Goal: Task Accomplishment & Management: Manage account settings

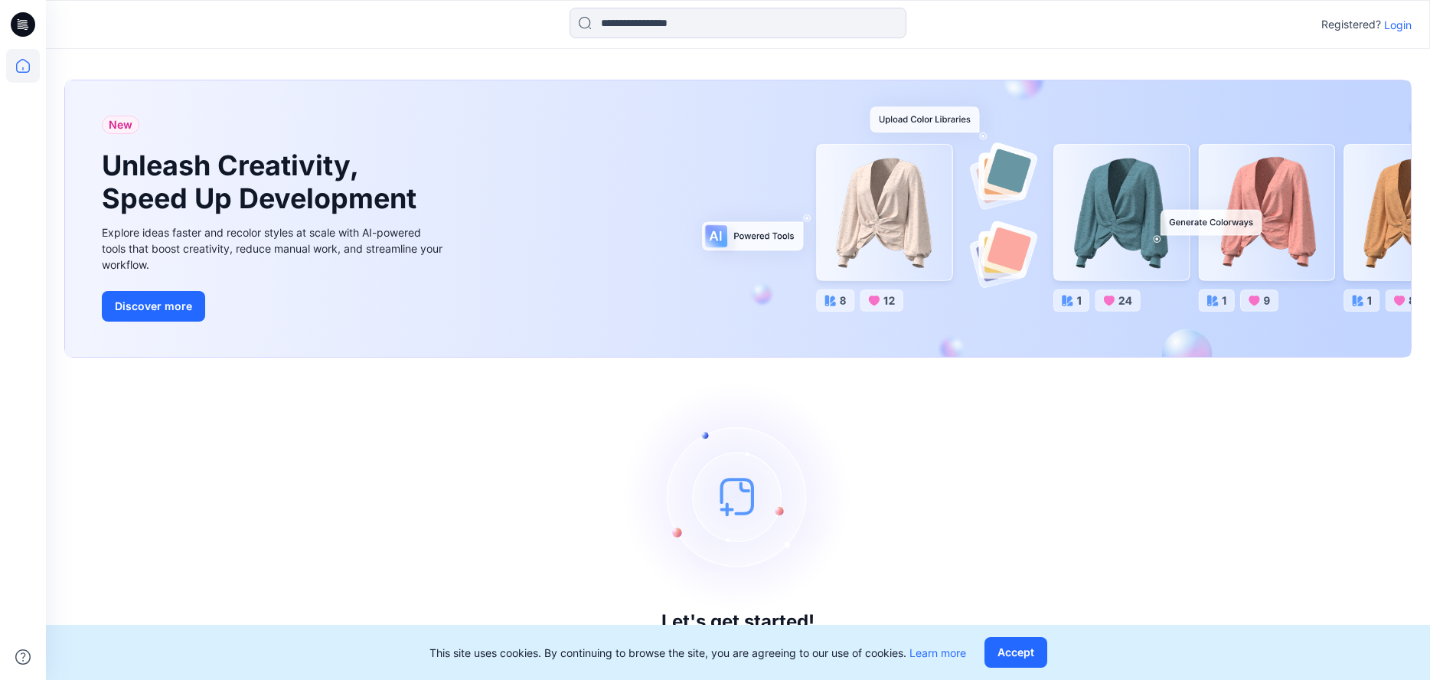
click at [1402, 27] on p "Login" at bounding box center [1398, 25] width 28 height 16
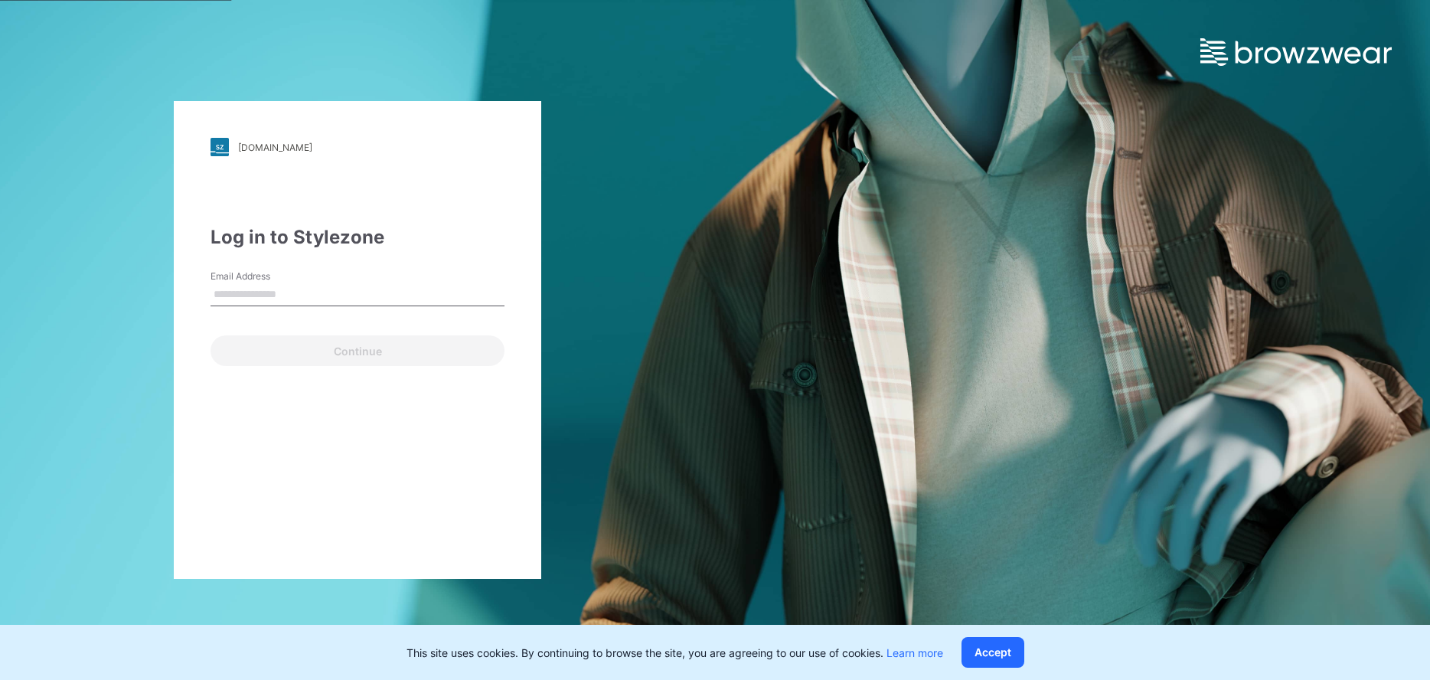
type input "**********"
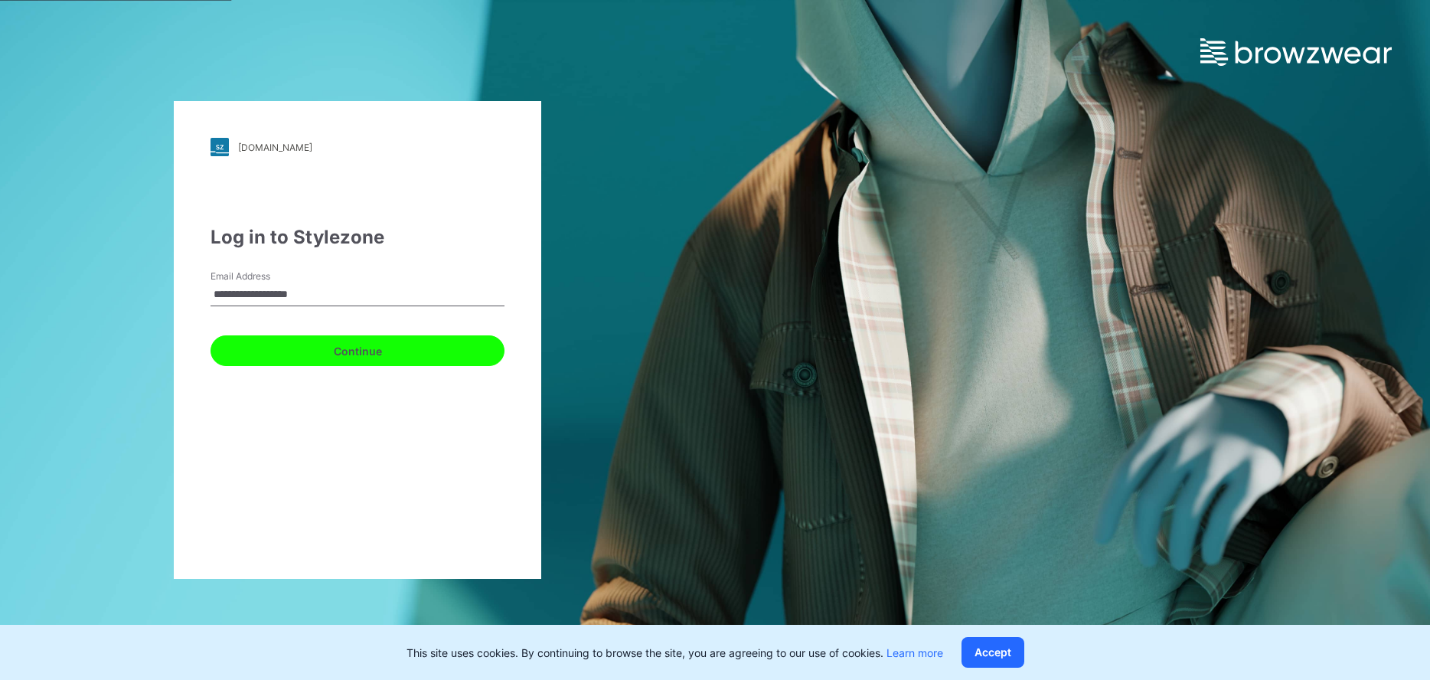
click at [476, 354] on button "Continue" at bounding box center [358, 350] width 294 height 31
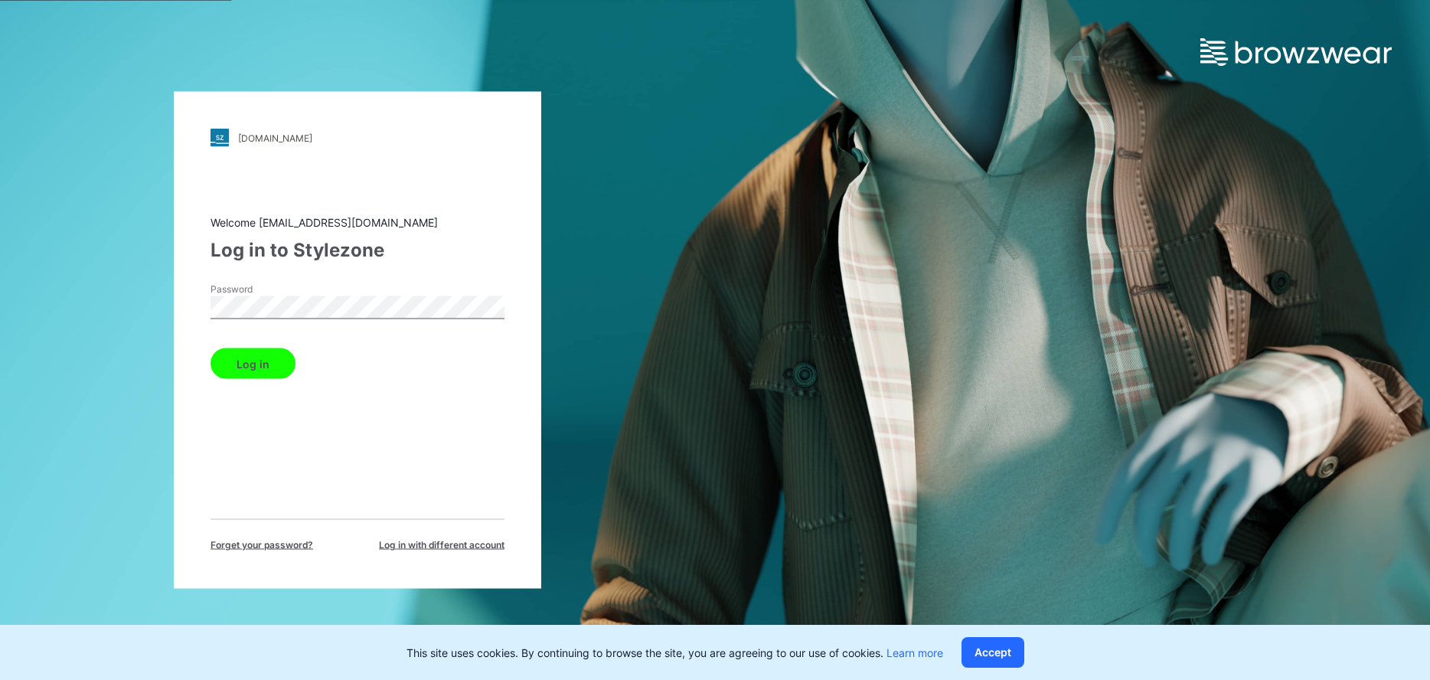
click at [488, 349] on div "Log in" at bounding box center [358, 360] width 294 height 37
click at [256, 358] on button "Log in" at bounding box center [253, 363] width 85 height 31
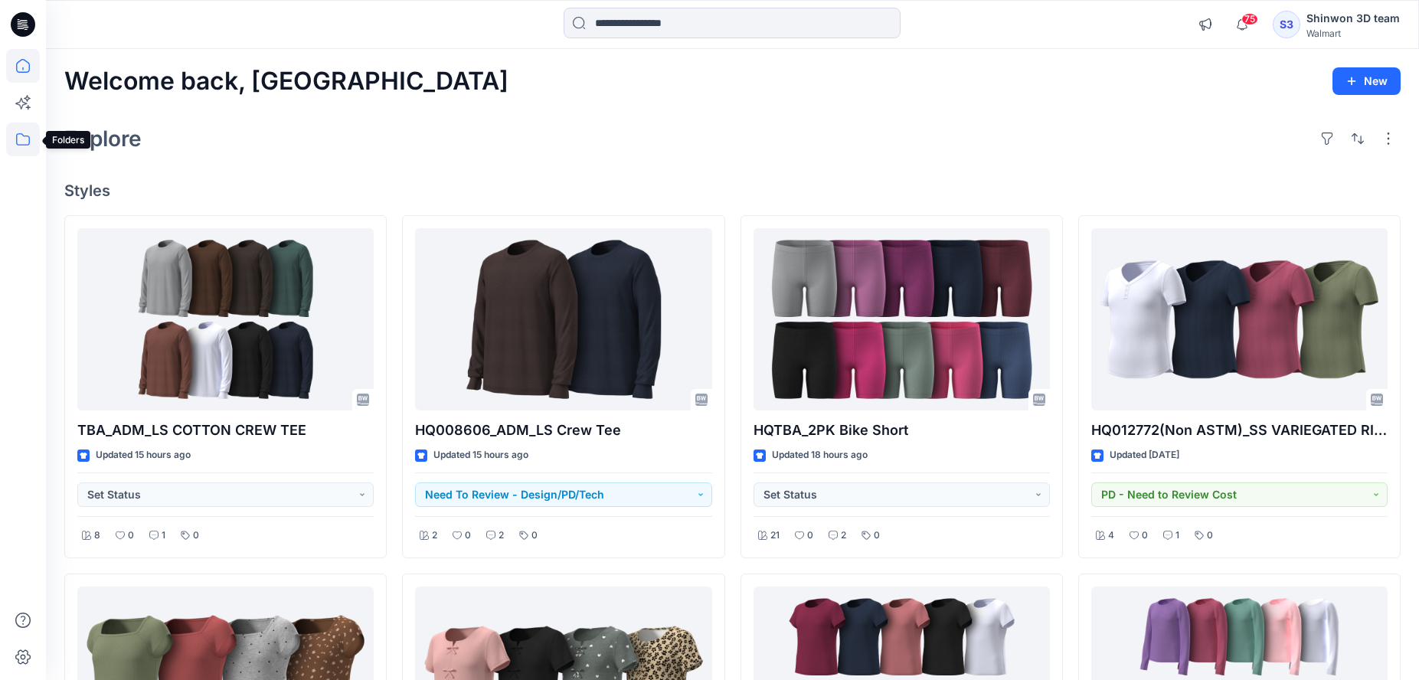
click at [27, 131] on icon at bounding box center [23, 139] width 34 height 34
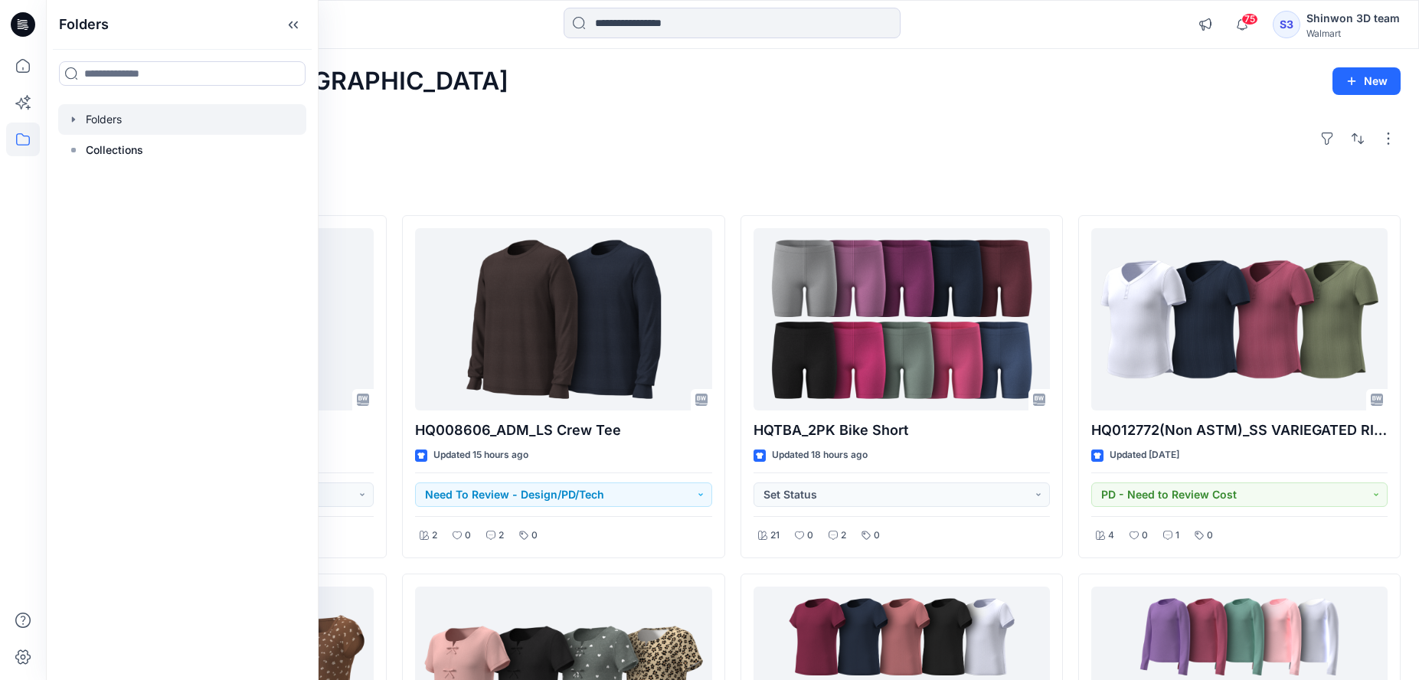
click at [70, 116] on icon "button" at bounding box center [73, 119] width 12 height 12
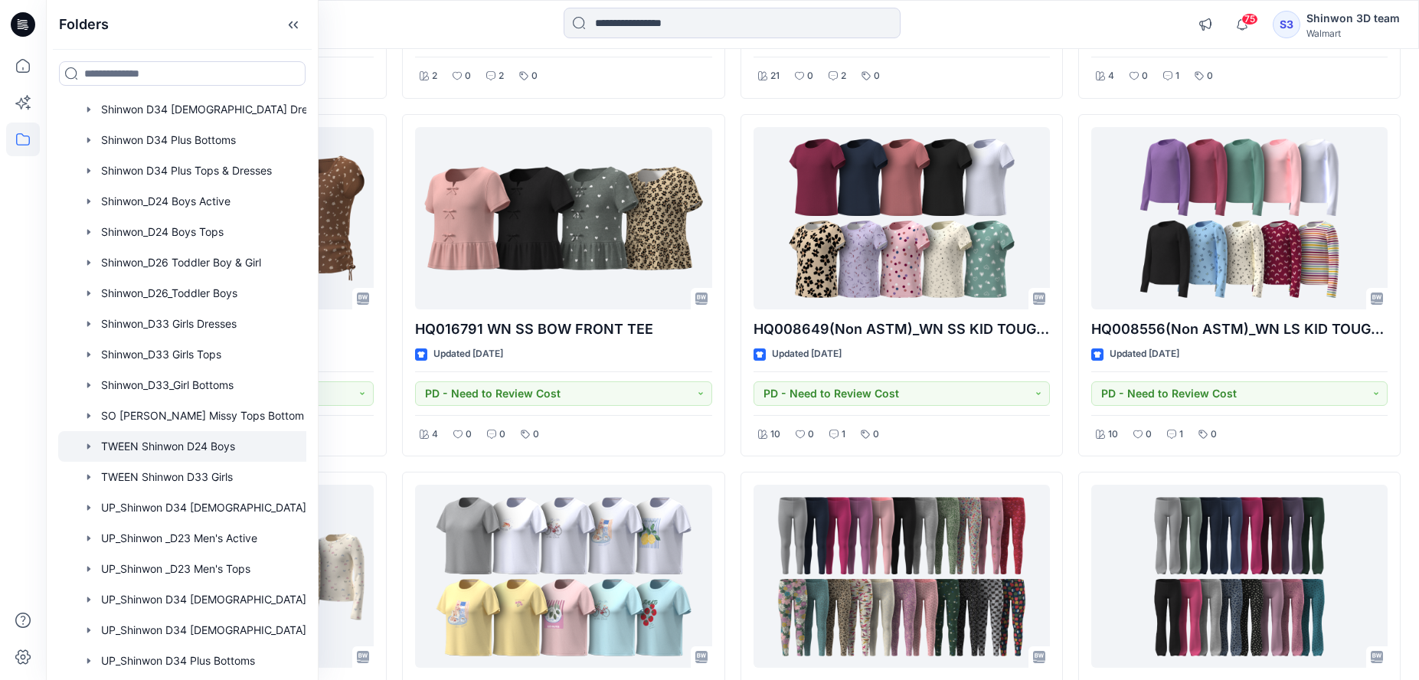
scroll to position [459, 0]
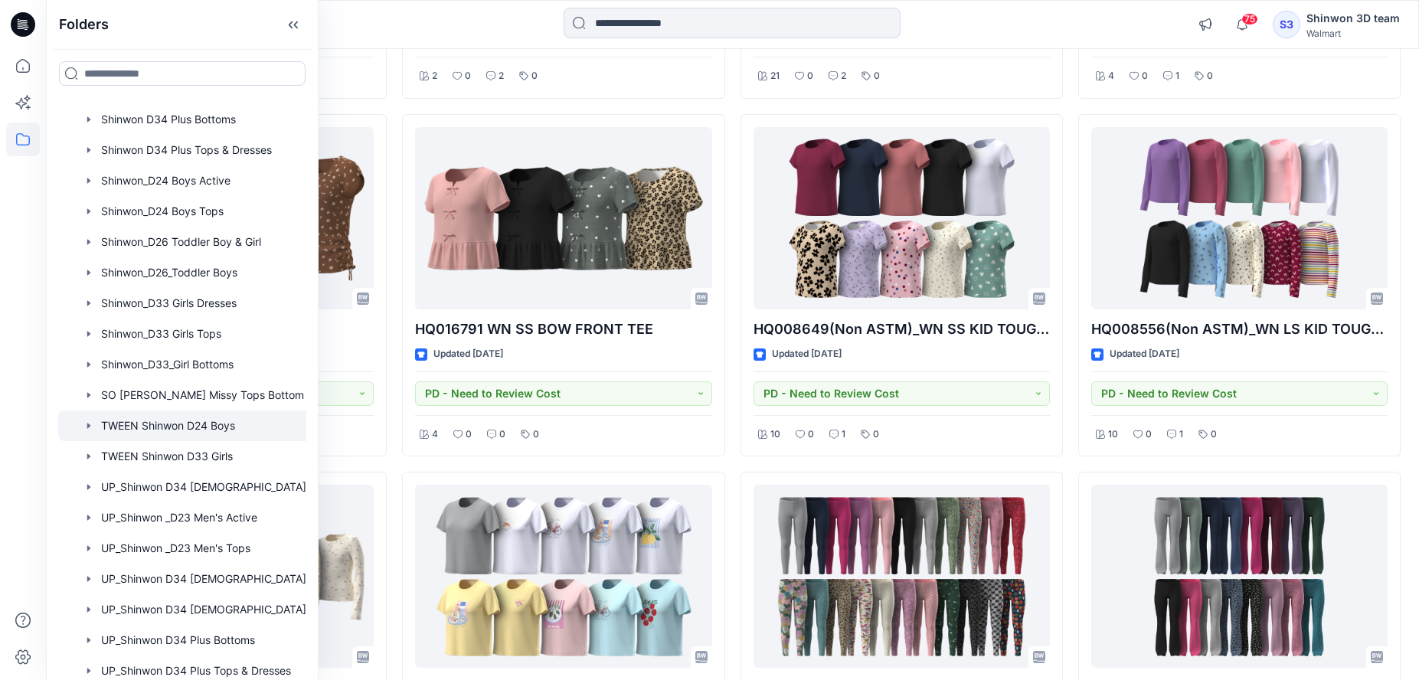
click at [197, 430] on div at bounding box center [202, 425] width 288 height 31
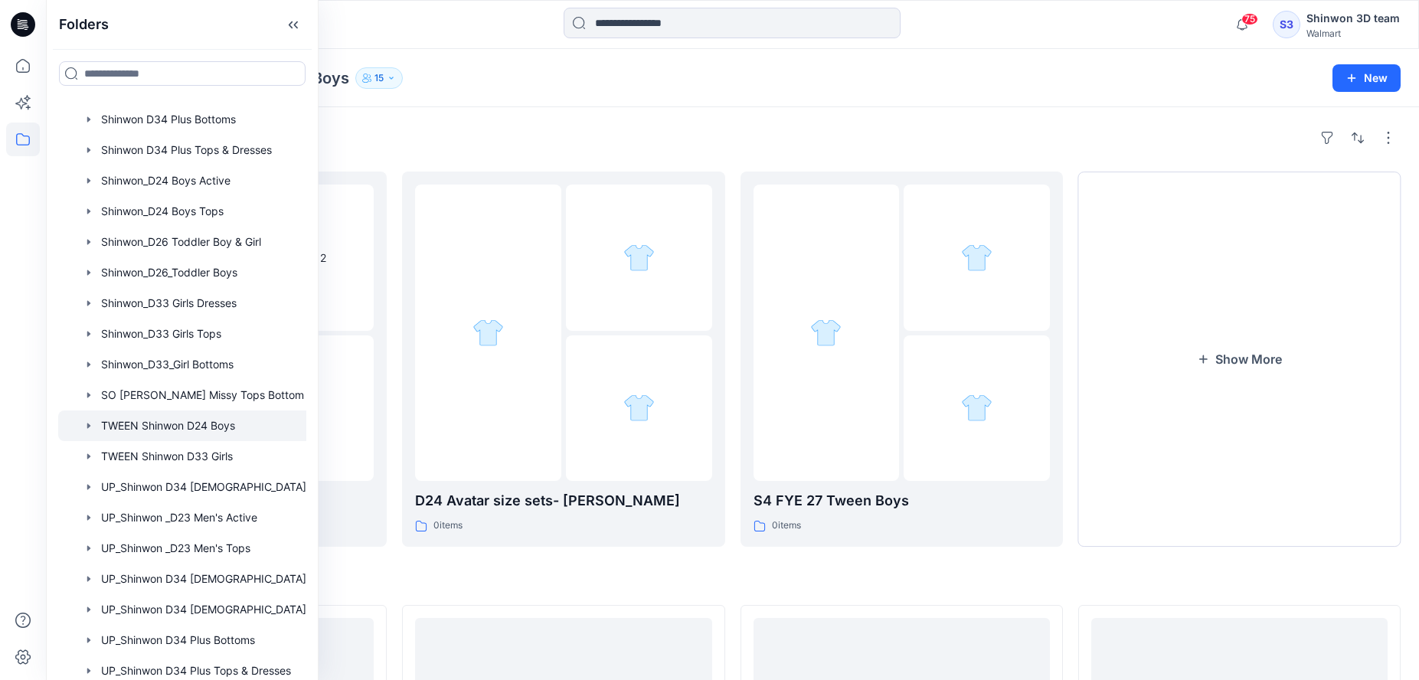
click at [601, 577] on h4 "Styles" at bounding box center [732, 580] width 1336 height 18
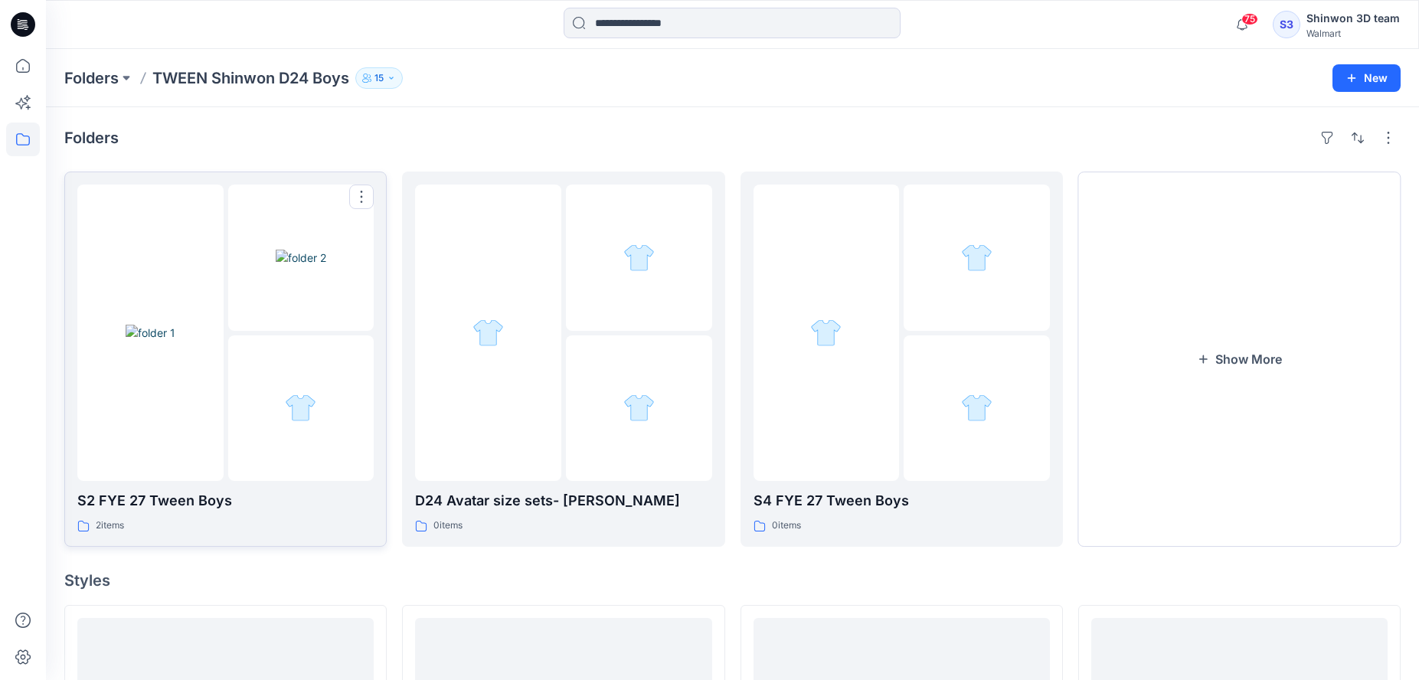
click at [330, 377] on div at bounding box center [301, 408] width 146 height 146
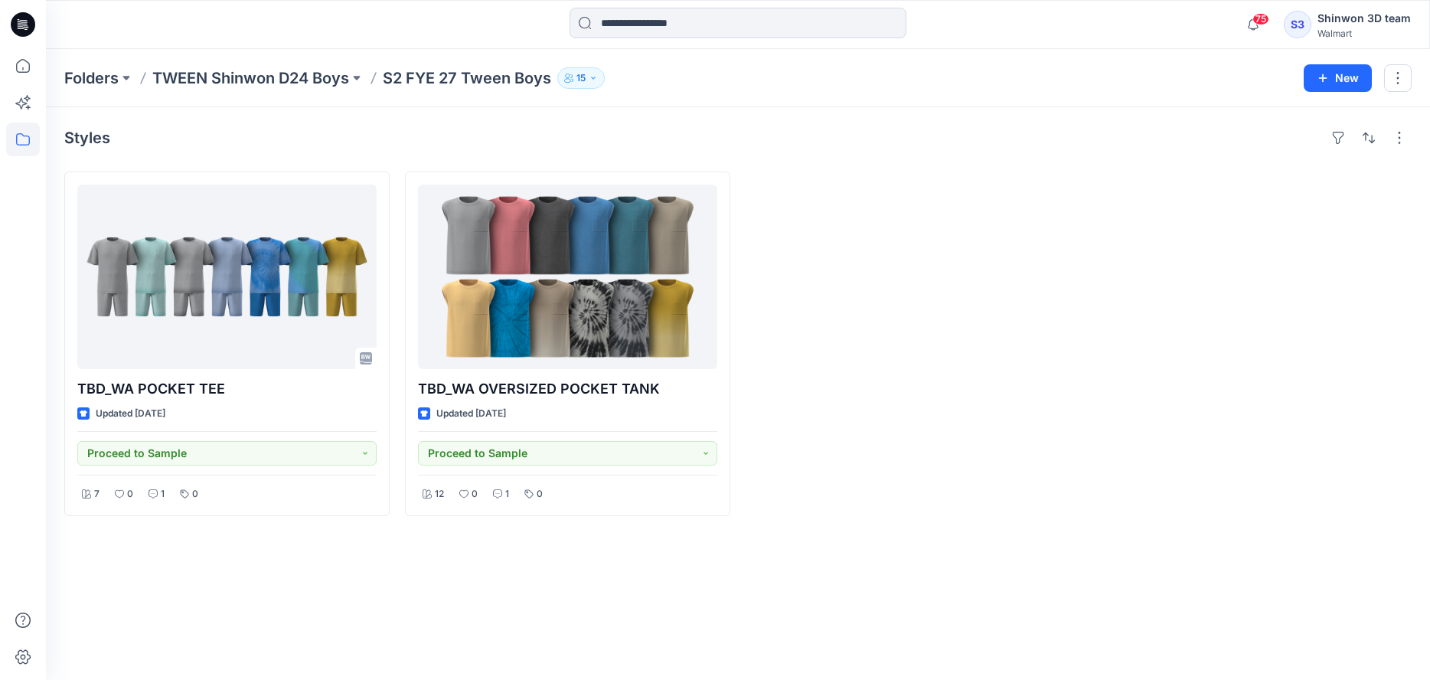
click at [434, 563] on div "Styles TBD_WA POCKET TEE Updated [DATE] Proceed to Sample 7 0 1 0 TBD_WA OVERSI…" at bounding box center [738, 393] width 1384 height 573
